Goal: Find specific page/section: Find specific page/section

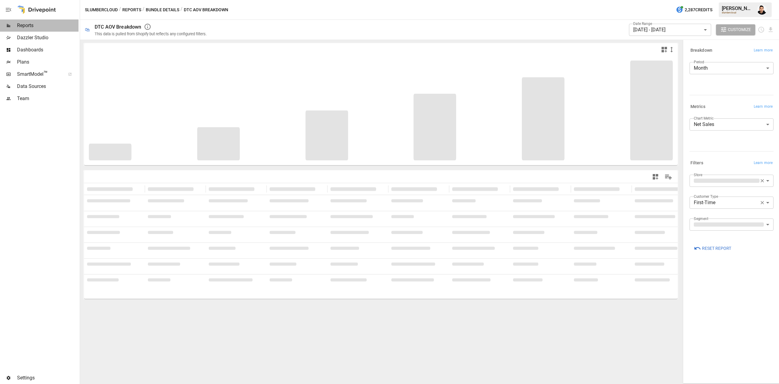
click at [24, 29] on div "Reports" at bounding box center [39, 25] width 79 height 12
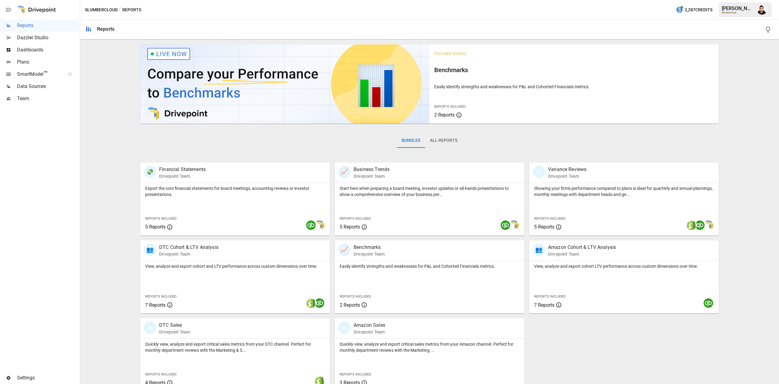
click at [43, 67] on div "Plans" at bounding box center [39, 62] width 79 height 12
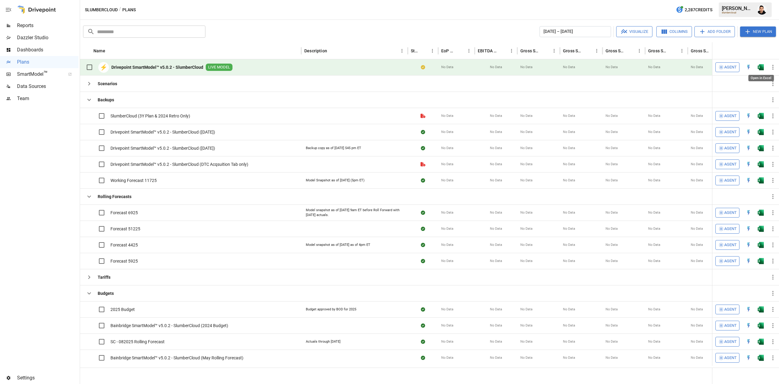
click at [761, 67] on img "Open in Excel" at bounding box center [761, 67] width 6 height 6
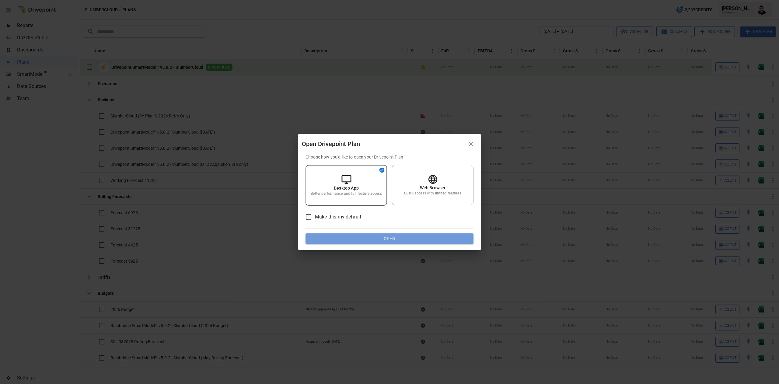
click at [352, 239] on button "Open" at bounding box center [390, 238] width 168 height 11
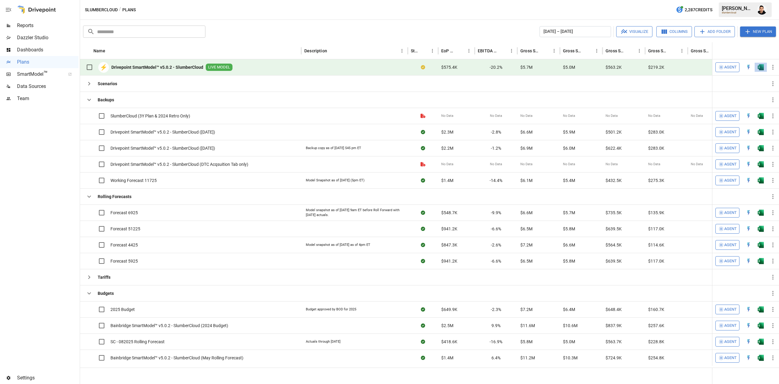
click at [758, 72] on button "button" at bounding box center [760, 67] width 19 height 9
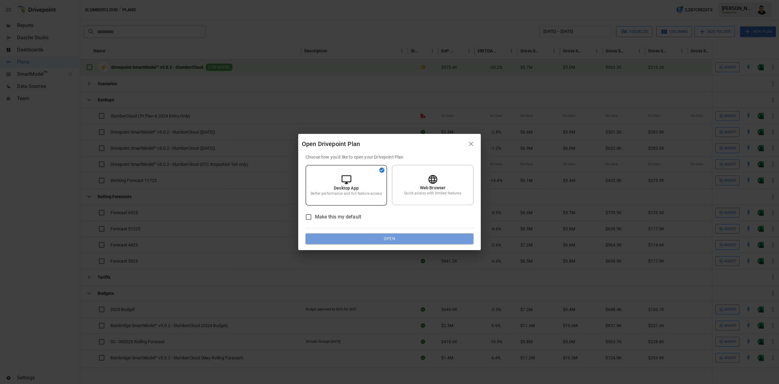
click at [426, 233] on button "Open" at bounding box center [390, 238] width 168 height 11
